Goal: Task Accomplishment & Management: Use online tool/utility

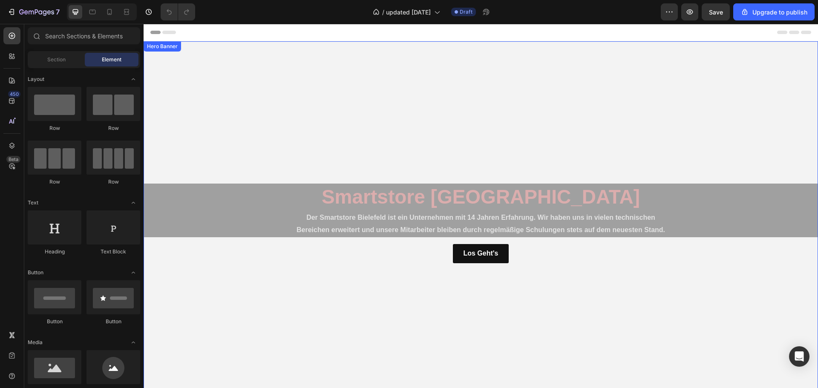
click at [371, 113] on video "Background Image" at bounding box center [481, 210] width 675 height 338
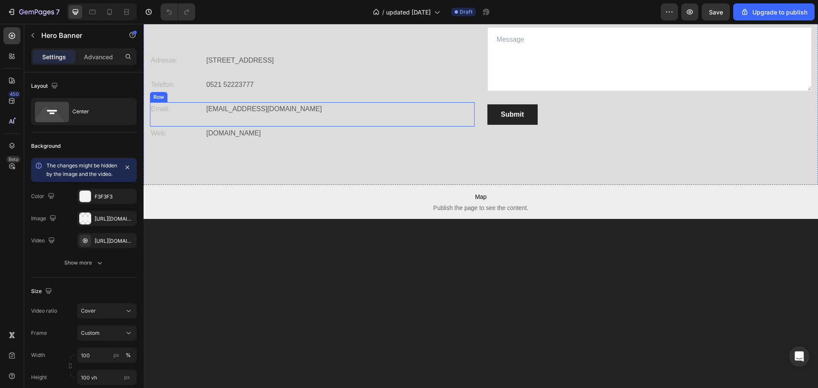
scroll to position [1705, 0]
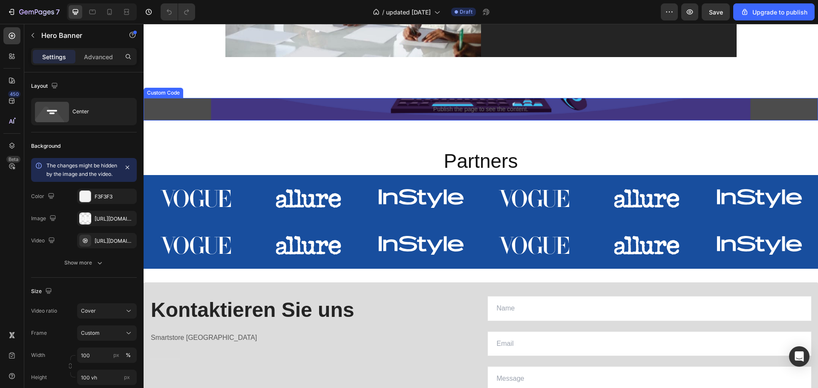
click at [384, 114] on p "Publish the page to see the content." at bounding box center [481, 109] width 675 height 9
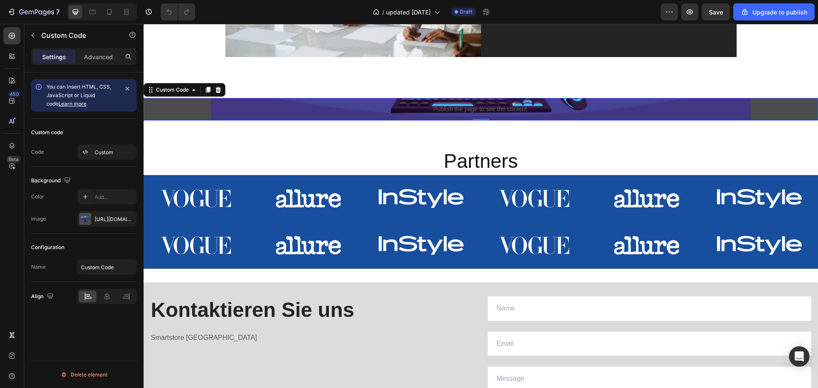
click at [433, 114] on p "Publish the page to see the content." at bounding box center [481, 109] width 675 height 9
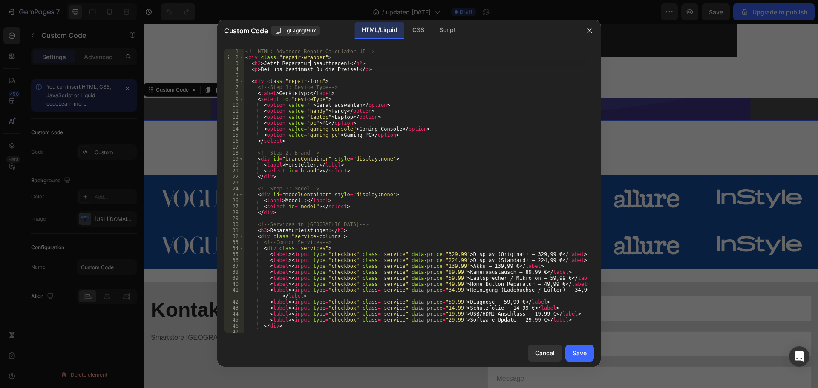
click at [311, 61] on div "<!-- HTML: Advanced Repair Calculator UI --> < div class = "repair-wrapper" > <…" at bounding box center [416, 197] width 344 height 296
type textarea "</div>"
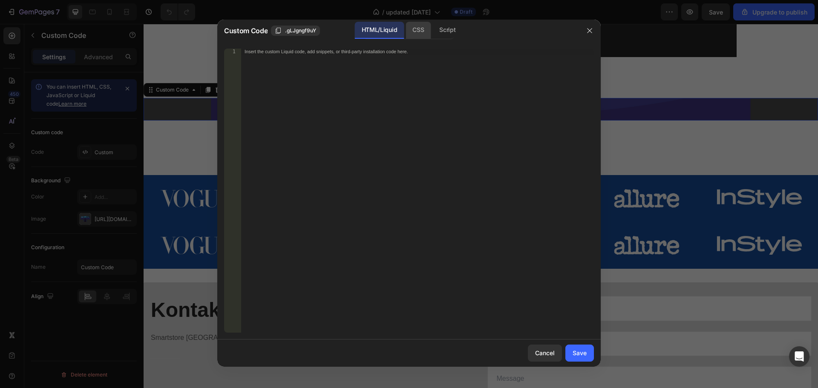
click at [433, 27] on div "CSS" at bounding box center [448, 30] width 30 height 17
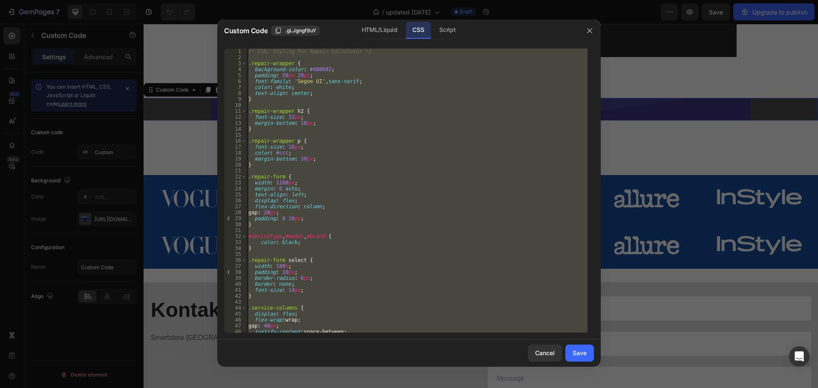
click at [375, 110] on div "/* CSS: Styling for Repair Calculator */ .repair-wrapper { background-color : #…" at bounding box center [417, 191] width 341 height 284
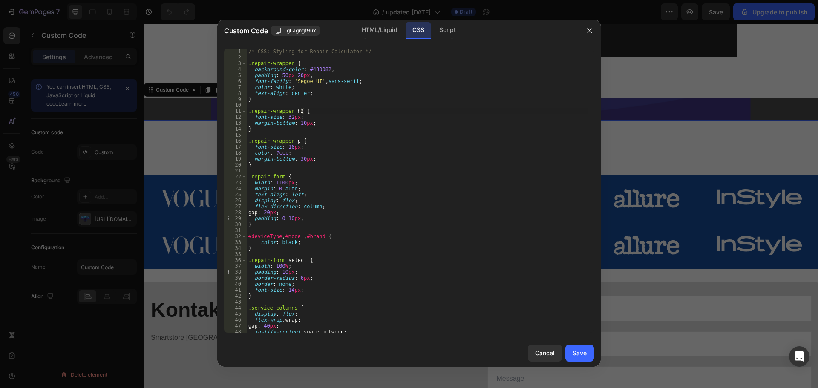
type textarea "}"
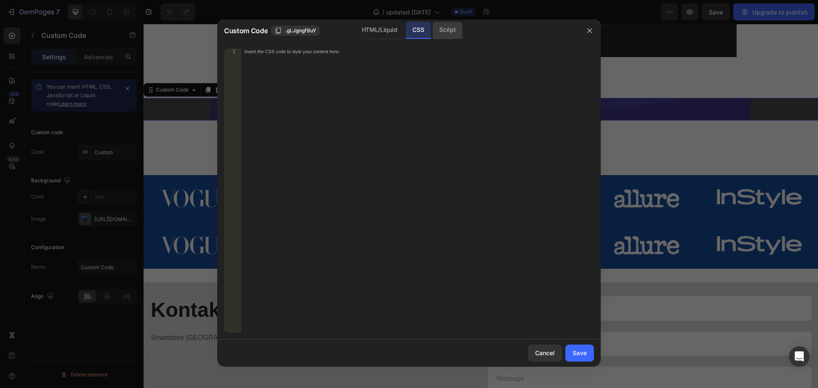
click at [445, 29] on div "Script" at bounding box center [448, 30] width 30 height 17
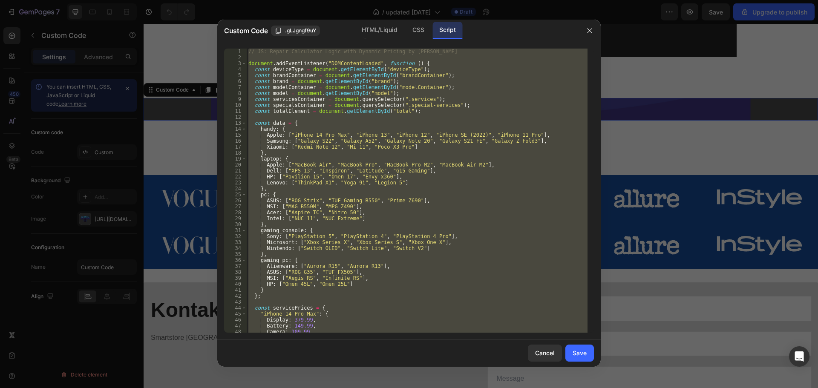
scroll to position [102, 0]
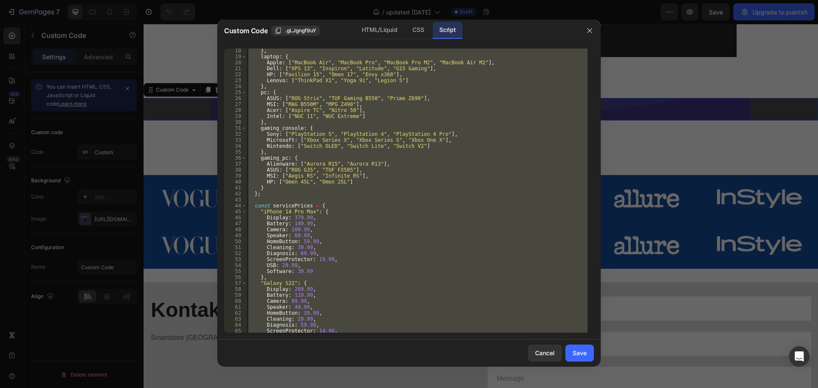
click at [344, 143] on div "} , laptop : { Apple : [ "MacBook Air" , "MacBook Pro" , "MacBook Pro M2" , "Ma…" at bounding box center [417, 191] width 341 height 284
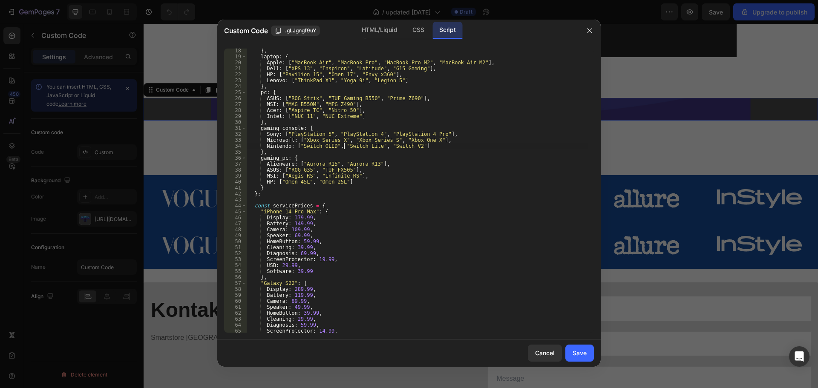
click at [344, 143] on div "} , laptop : { Apple : [ "MacBook Air" , "MacBook Pro" , "MacBook Pro M2" , "Ma…" at bounding box center [417, 196] width 341 height 296
type textarea "});"
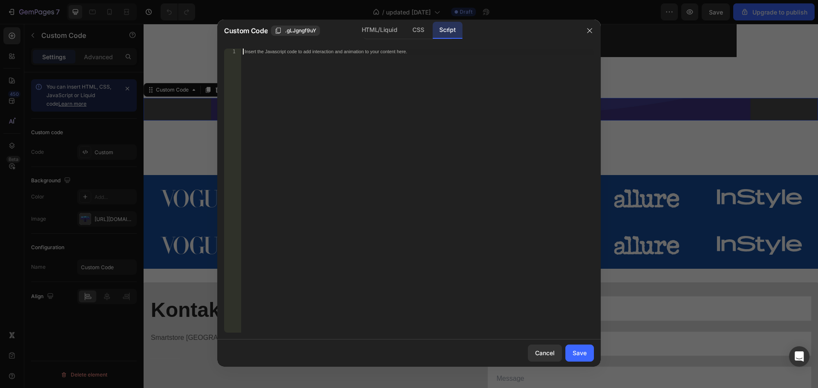
click at [581, 364] on div "Cancel Save" at bounding box center [409, 353] width 384 height 27
click at [581, 359] on button "Save" at bounding box center [580, 353] width 29 height 17
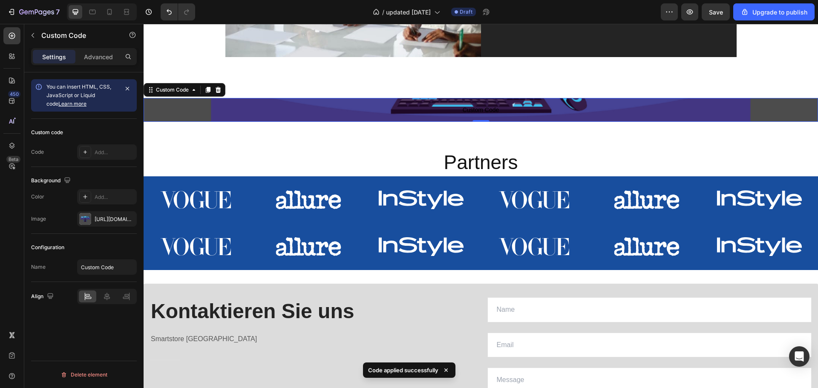
click at [408, 115] on span "Custom Code" at bounding box center [481, 110] width 675 height 10
click at [407, 115] on span "Custom Code" at bounding box center [481, 110] width 675 height 10
